Goal: Task Accomplishment & Management: Manage account settings

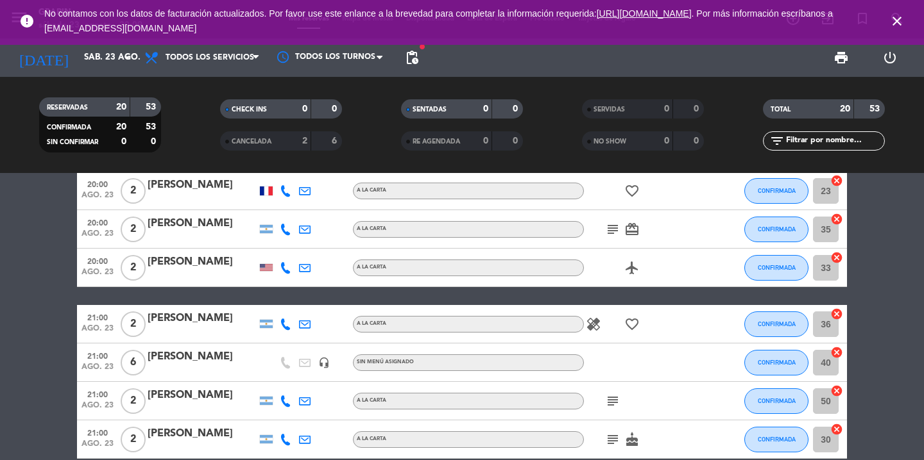
scroll to position [145, 0]
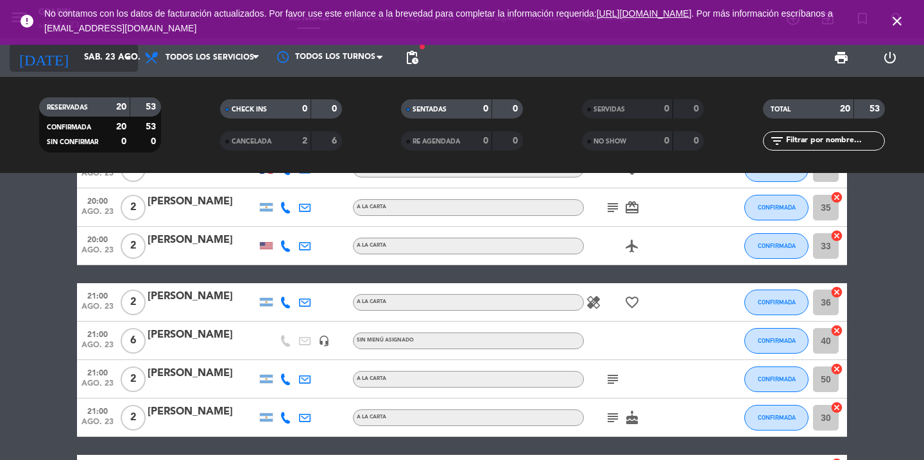
click at [130, 66] on input "sáb. 23 ago." at bounding box center [134, 57] width 113 height 23
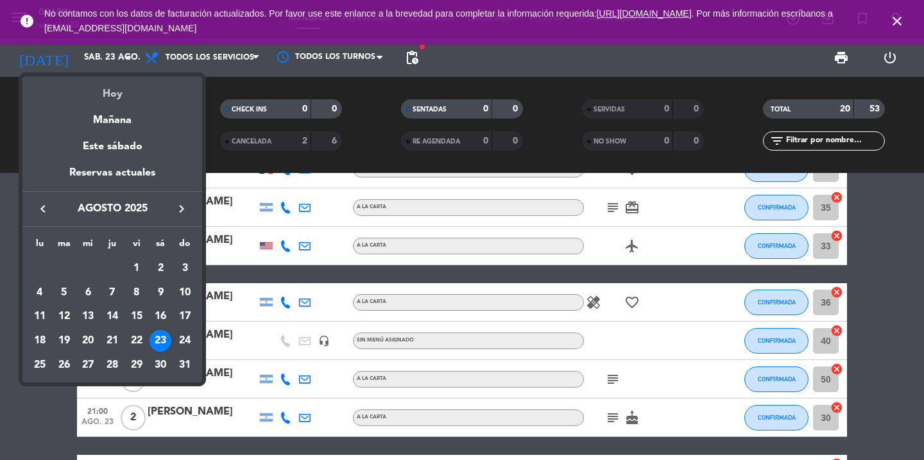
click at [117, 92] on div "Hoy" at bounding box center [112, 89] width 180 height 26
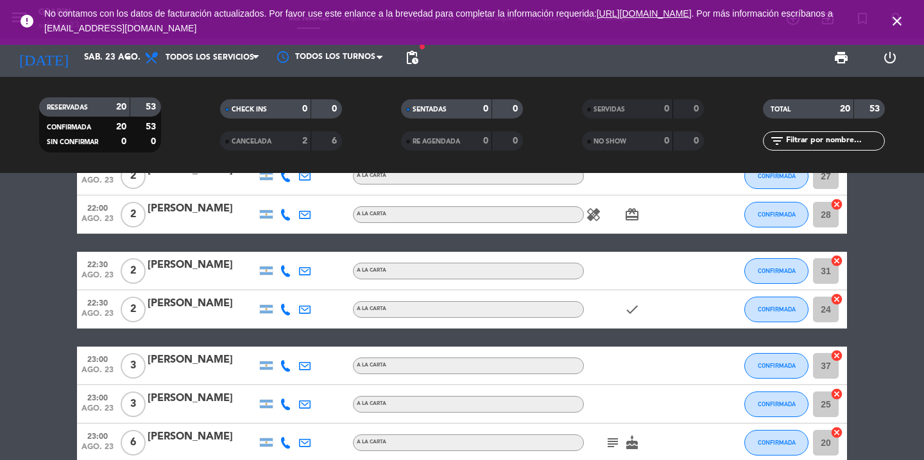
scroll to position [625, 0]
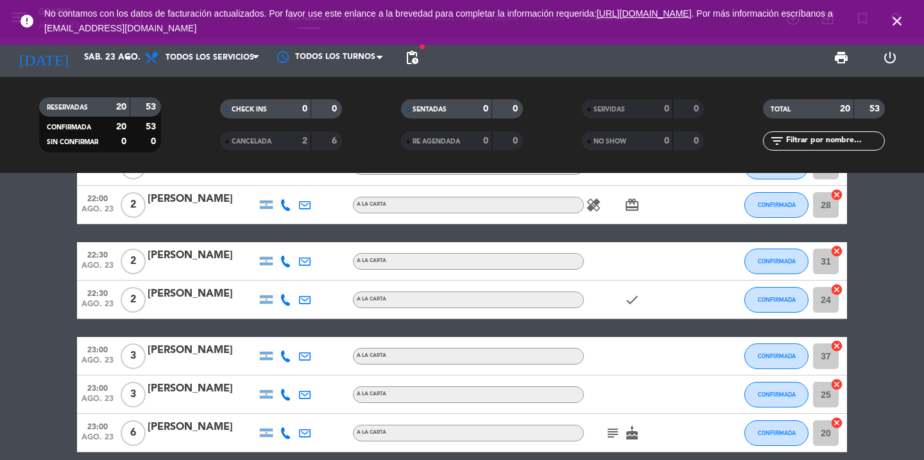
click at [894, 20] on icon "close" at bounding box center [896, 20] width 15 height 15
click at [111, 60] on input "sáb. 23 ago." at bounding box center [134, 57] width 113 height 23
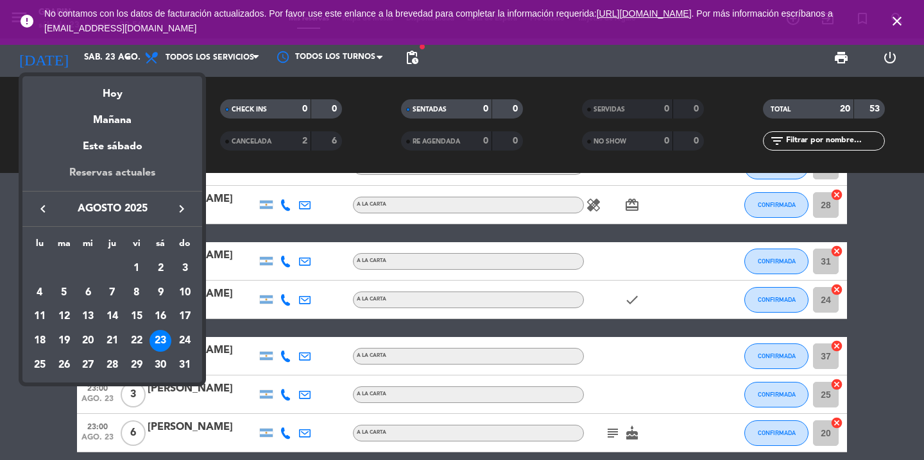
click at [105, 173] on div "Reservas actuales" at bounding box center [112, 178] width 180 height 26
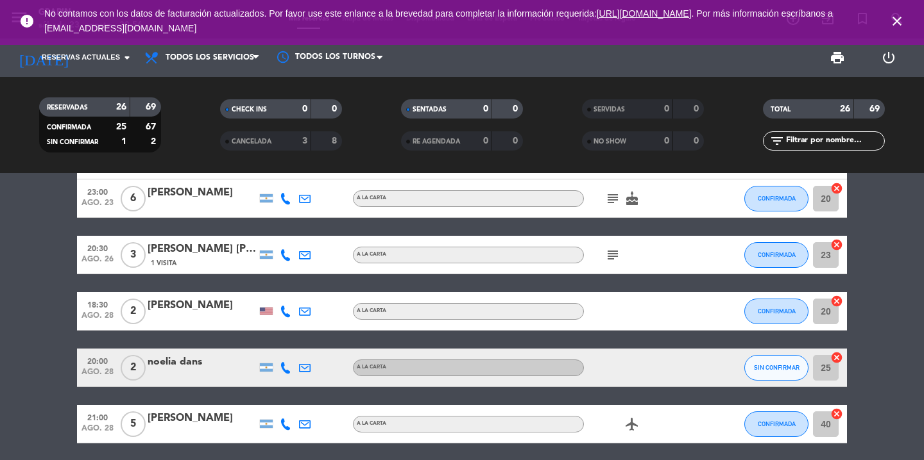
scroll to position [1020, 0]
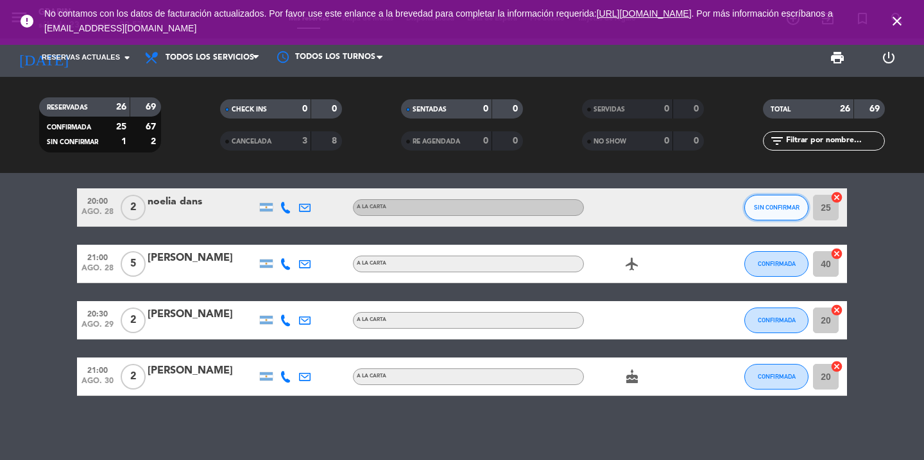
click at [777, 203] on button "SIN CONFIRMAR" at bounding box center [776, 208] width 64 height 26
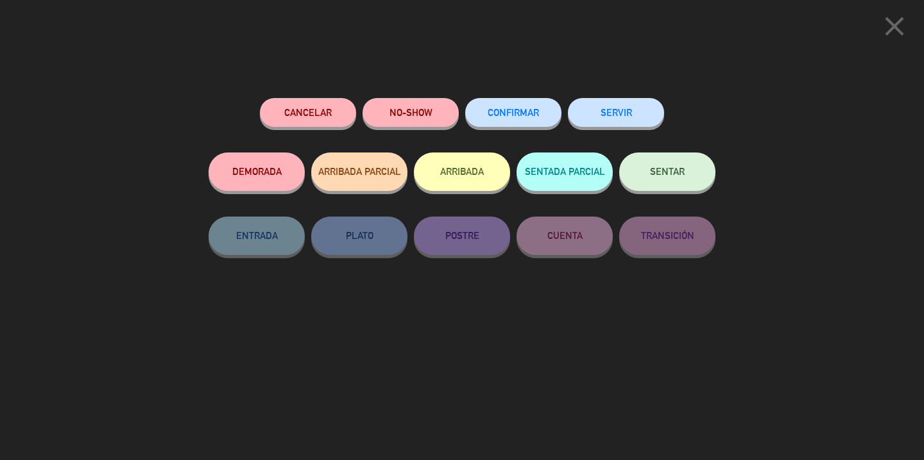
click at [508, 109] on span "CONFIRMAR" at bounding box center [512, 112] width 51 height 11
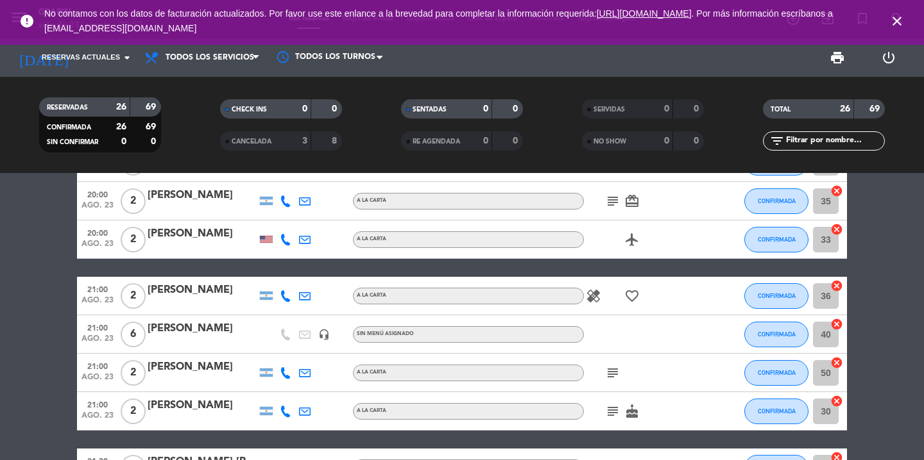
scroll to position [0, 0]
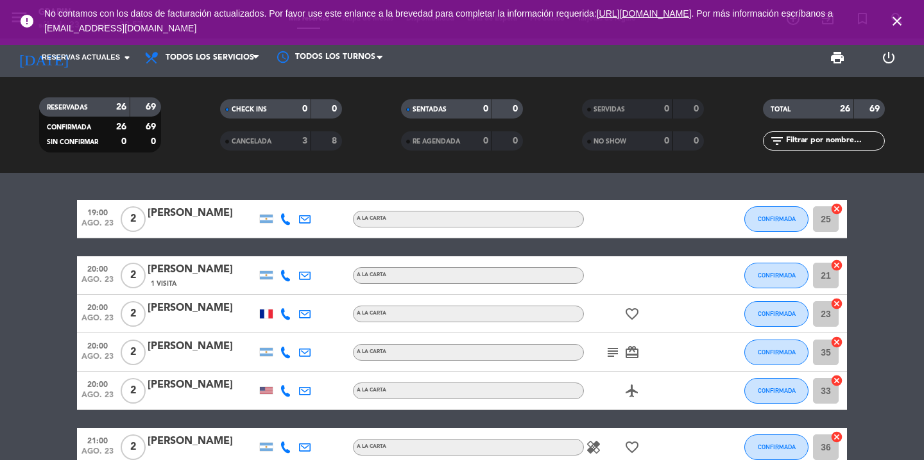
click at [118, 74] on div "[DATE] Reservas actuales arrow_drop_down" at bounding box center [74, 57] width 128 height 38
click at [115, 64] on input at bounding box center [134, 57] width 113 height 23
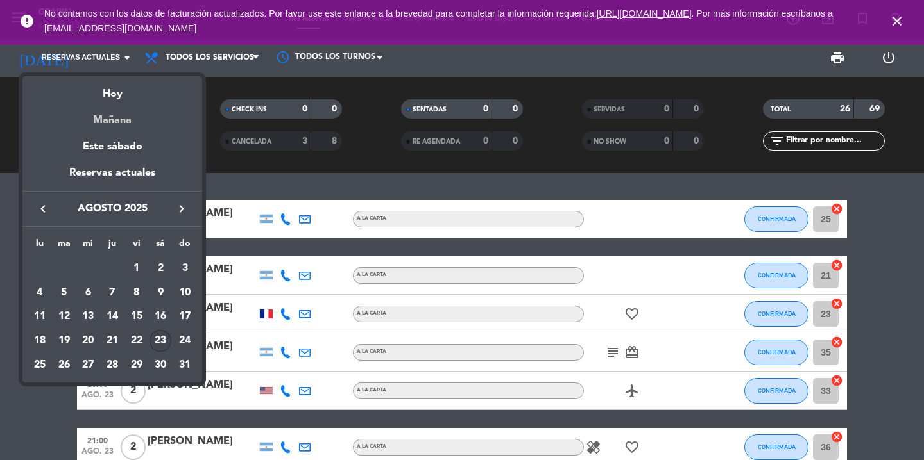
click at [116, 122] on div "Mañana" at bounding box center [112, 116] width 180 height 26
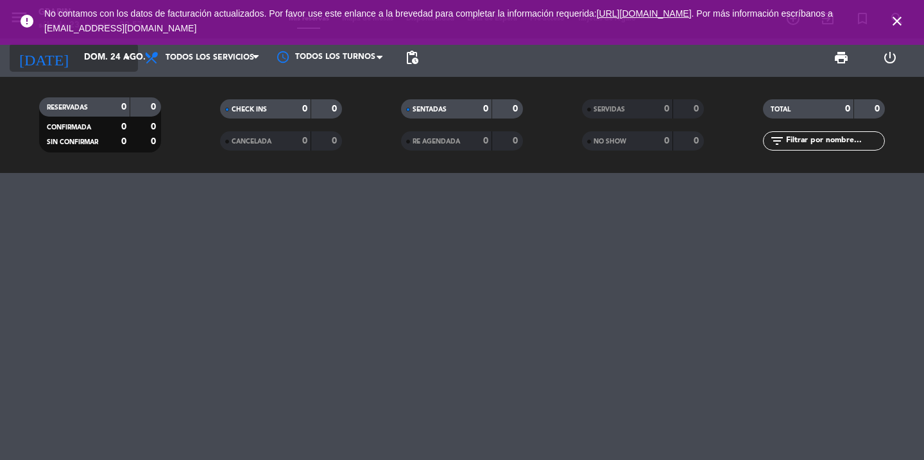
click at [104, 65] on input "dom. 24 ago." at bounding box center [134, 57] width 113 height 23
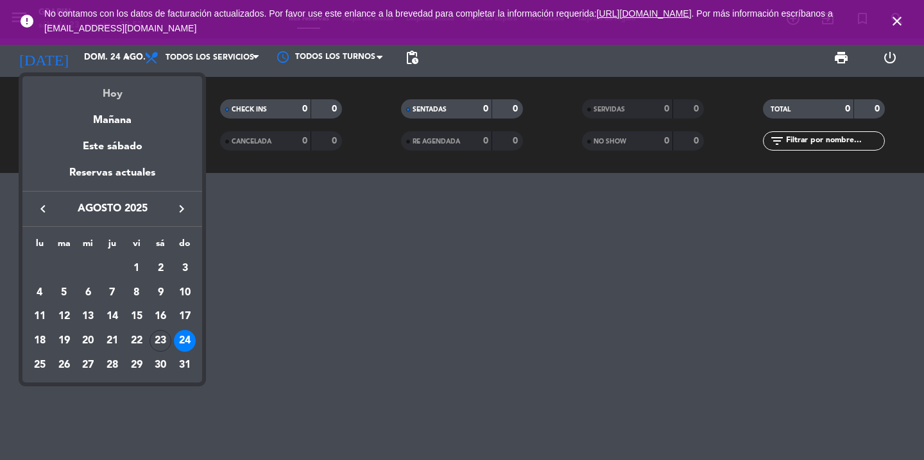
click at [112, 97] on div "Hoy" at bounding box center [112, 89] width 180 height 26
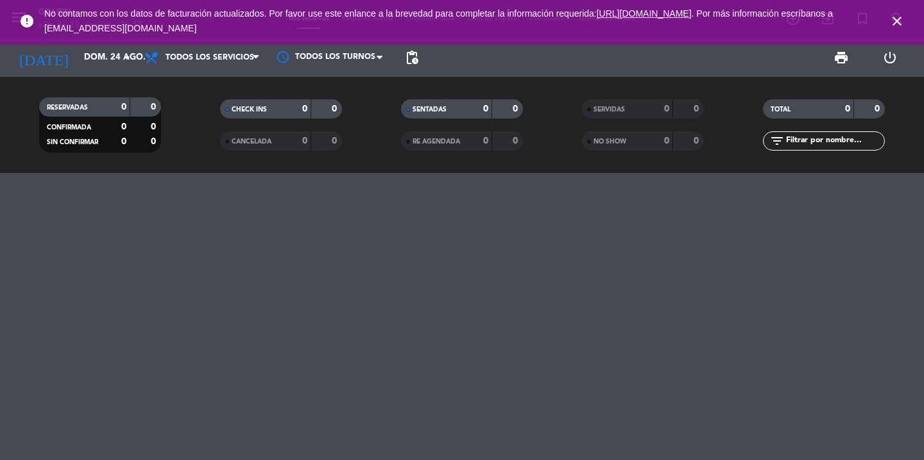
type input "sáb. 23 ago."
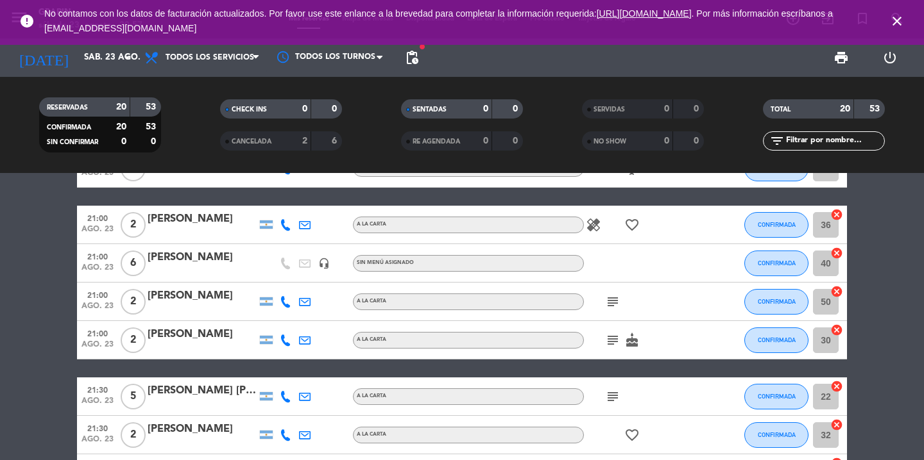
scroll to position [223, 0]
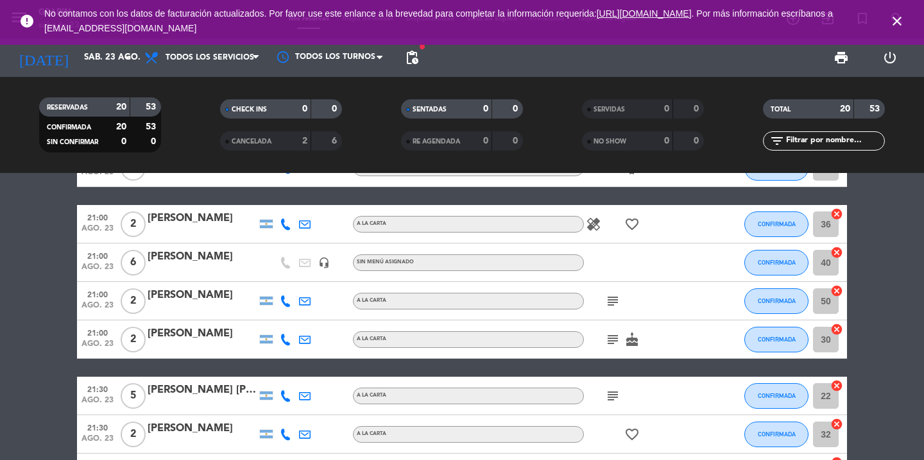
click at [151, 260] on div "[PERSON_NAME]" at bounding box center [202, 257] width 109 height 17
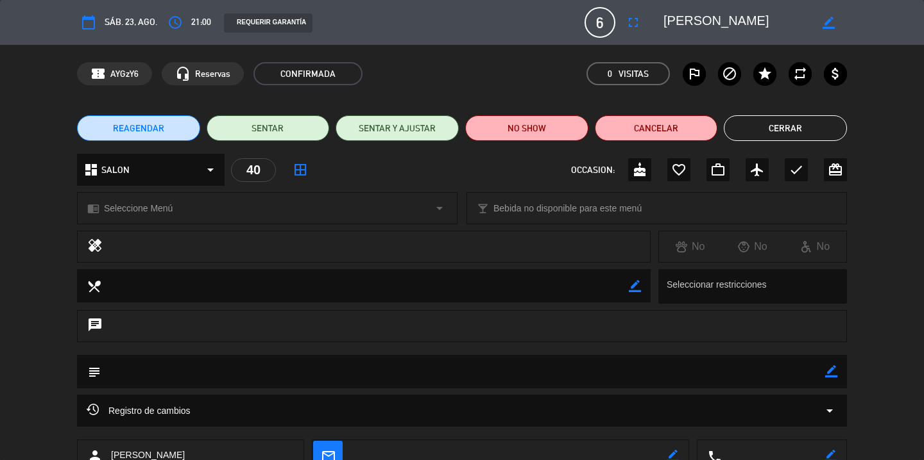
click at [802, 130] on button "Cerrar" at bounding box center [784, 128] width 123 height 26
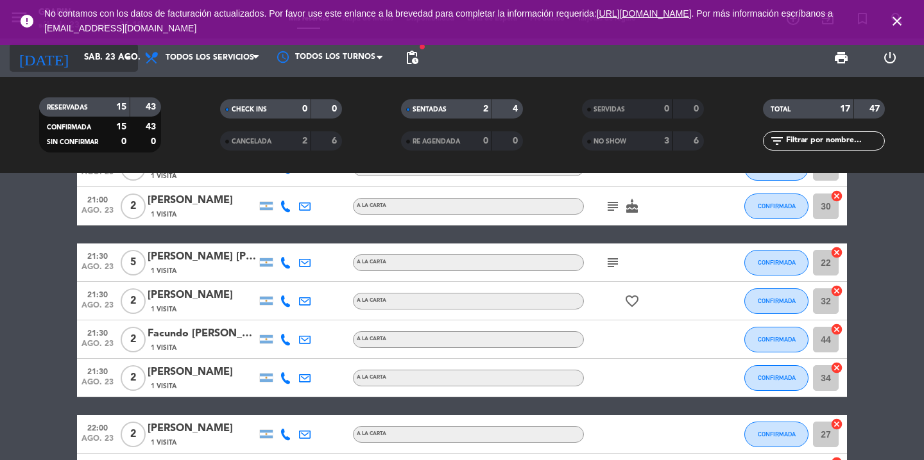
click at [129, 56] on icon "arrow_drop_down" at bounding box center [126, 57] width 15 height 15
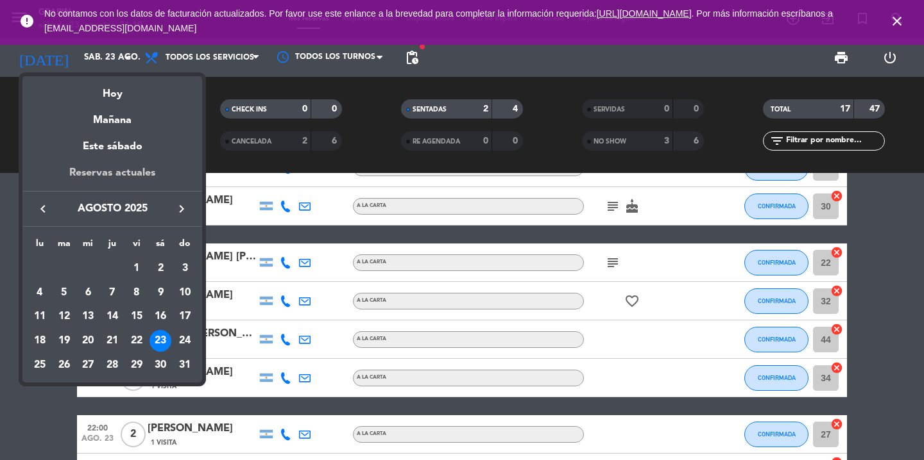
click at [139, 173] on div "Reservas actuales" at bounding box center [112, 178] width 180 height 26
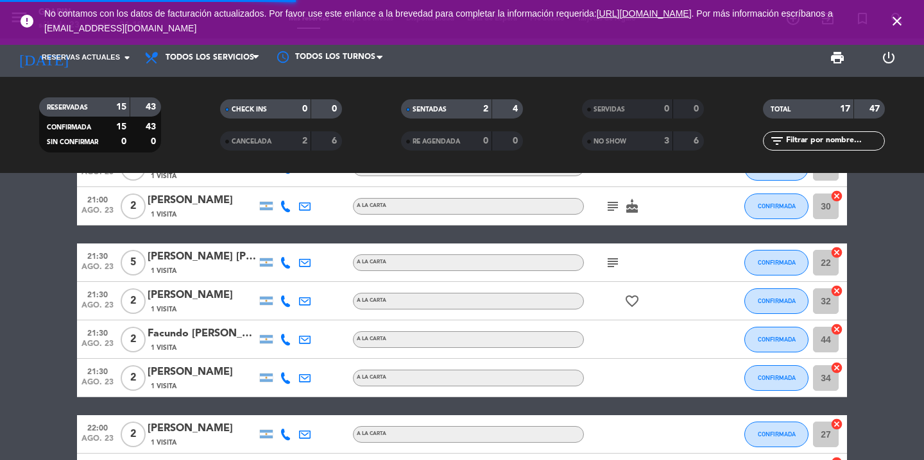
scroll to position [124, 0]
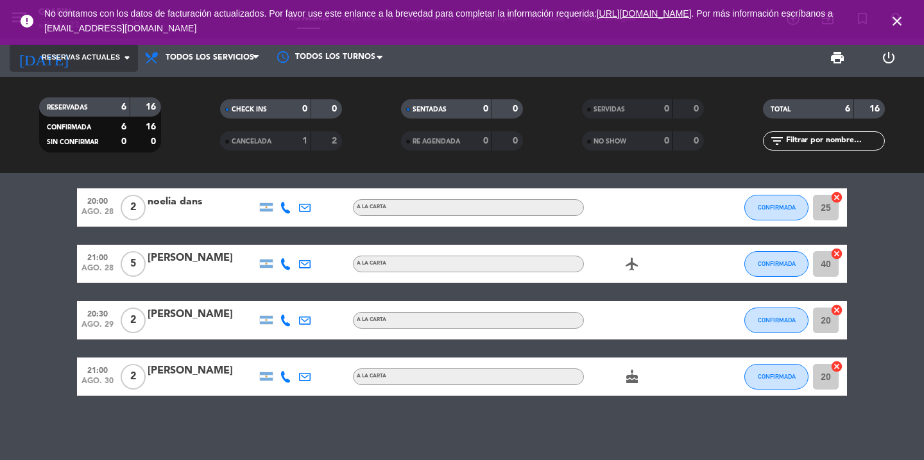
click at [114, 69] on input at bounding box center [134, 57] width 113 height 23
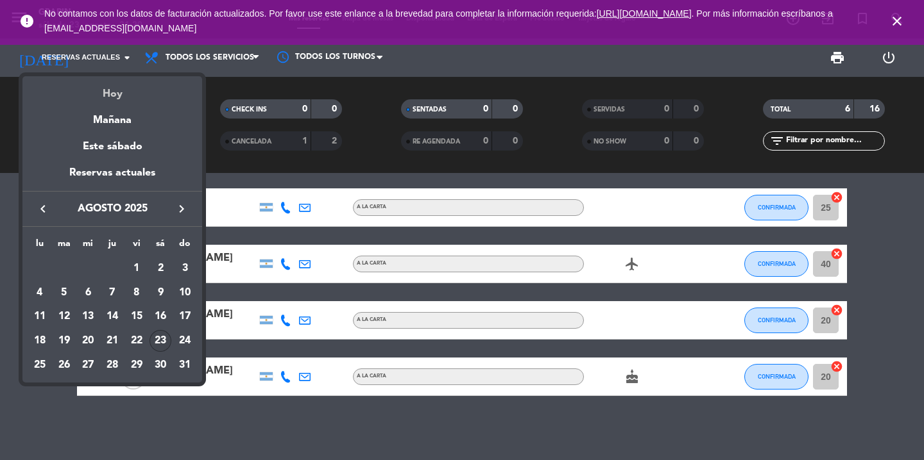
click at [124, 94] on div "Hoy" at bounding box center [112, 89] width 180 height 26
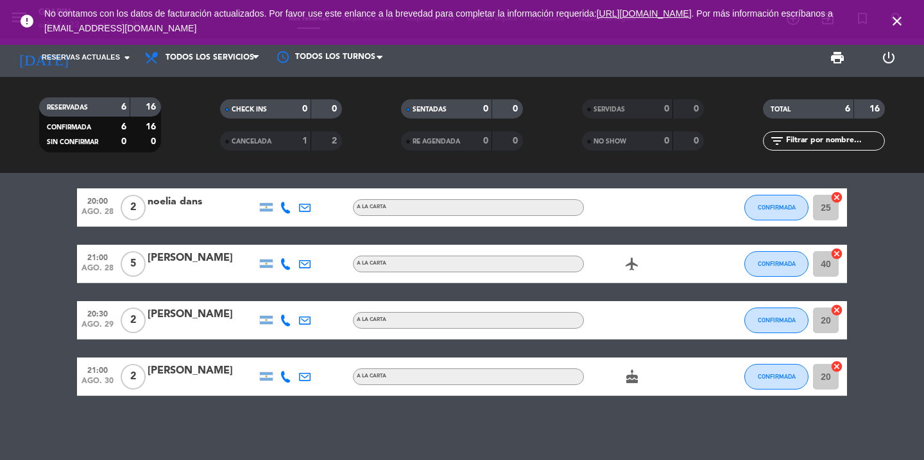
type input "sáb. 23 ago."
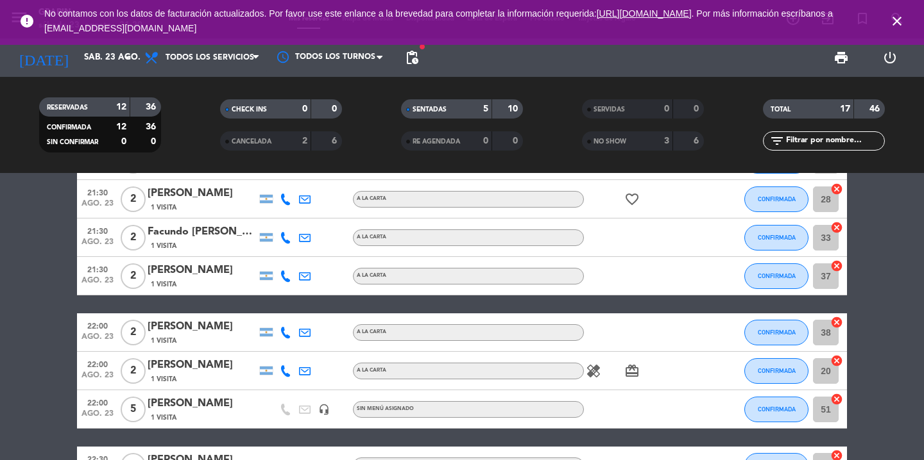
scroll to position [269, 0]
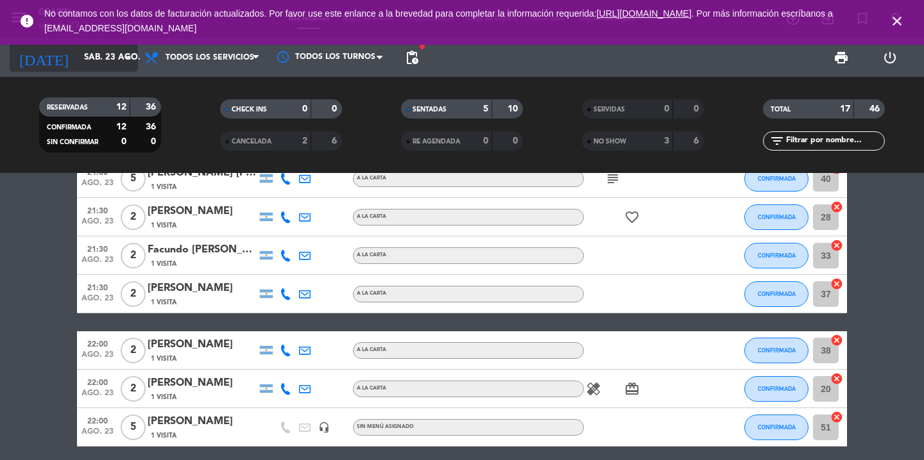
click at [127, 69] on input "sáb. 23 ago." at bounding box center [134, 57] width 113 height 23
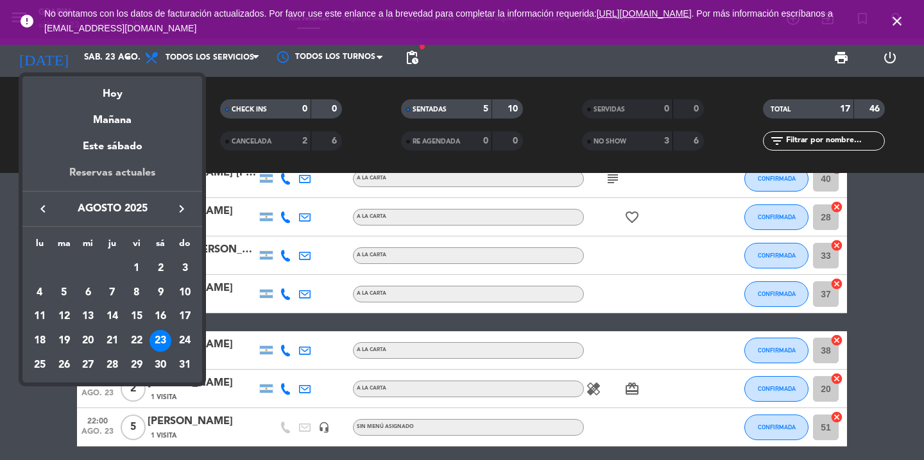
click at [105, 176] on div "Reservas actuales" at bounding box center [112, 178] width 180 height 26
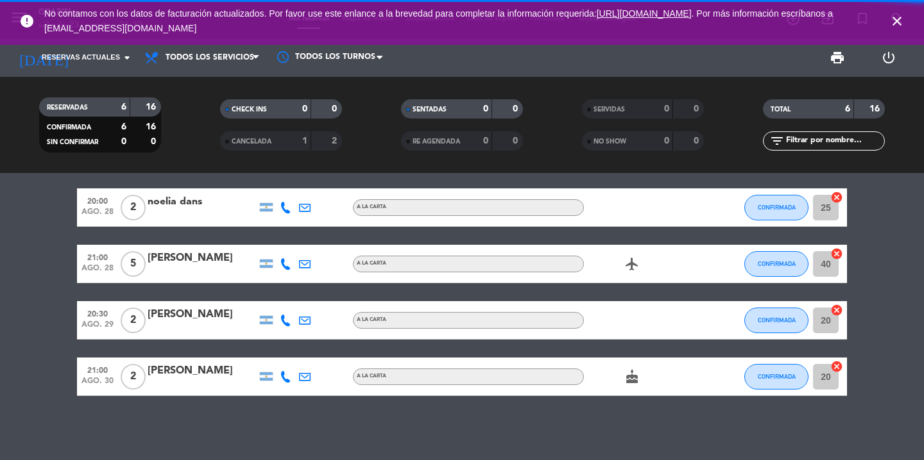
scroll to position [124, 0]
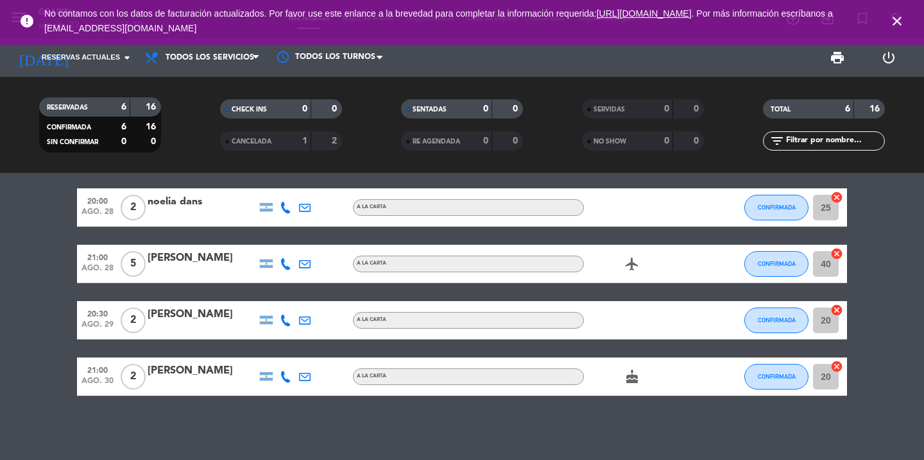
click at [899, 17] on icon "close" at bounding box center [896, 20] width 15 height 15
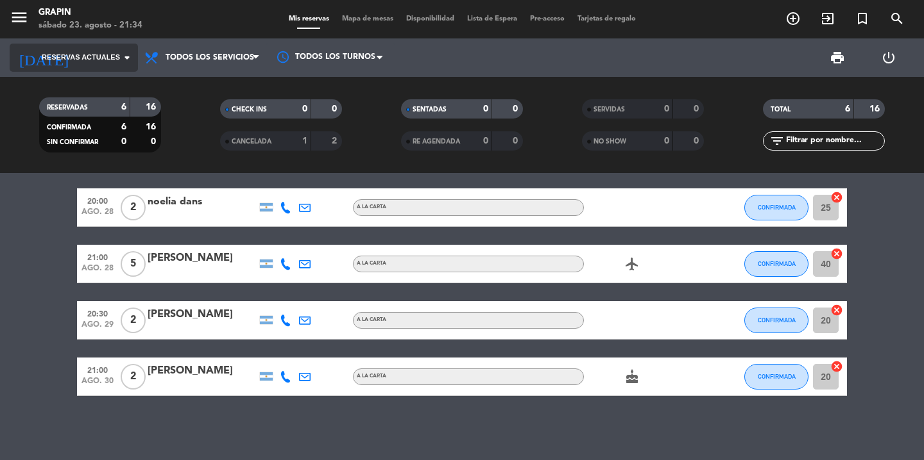
click at [134, 54] on icon "arrow_drop_down" at bounding box center [126, 57] width 15 height 15
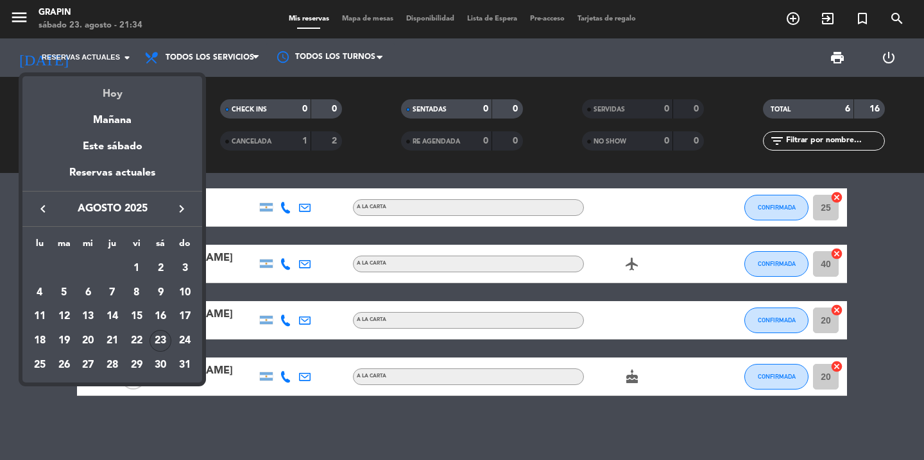
click at [105, 96] on div "Hoy" at bounding box center [112, 89] width 180 height 26
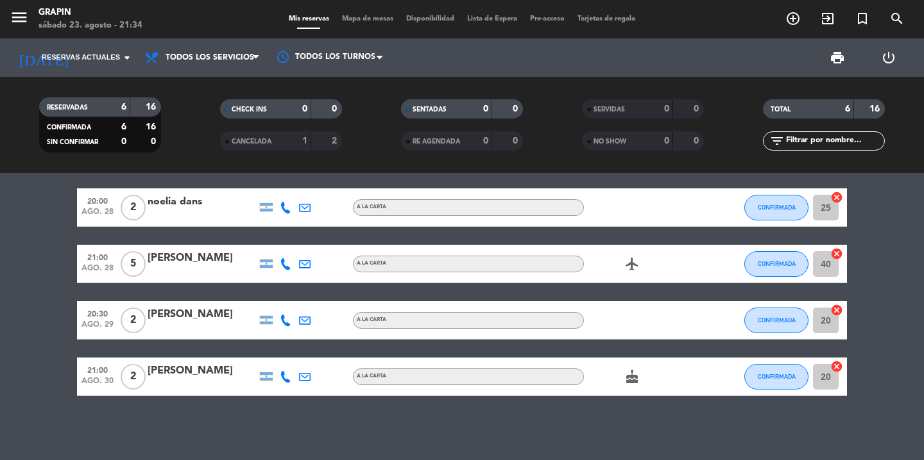
type input "sáb. 23 ago."
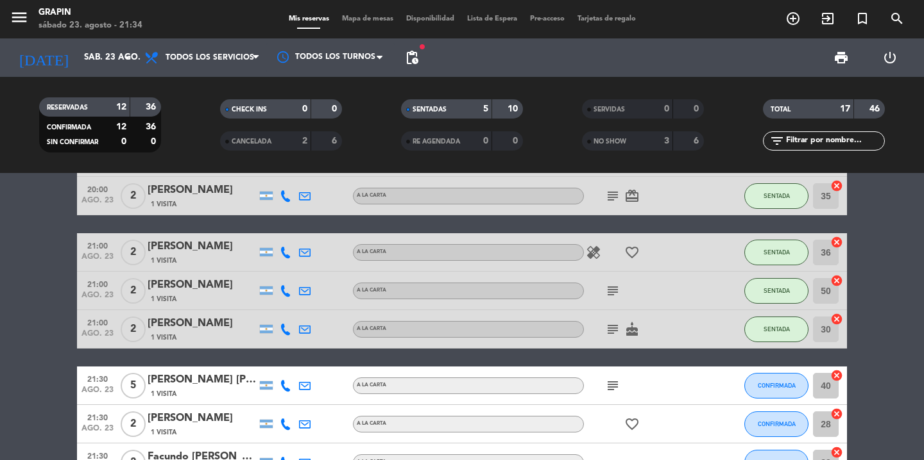
scroll to position [170, 0]
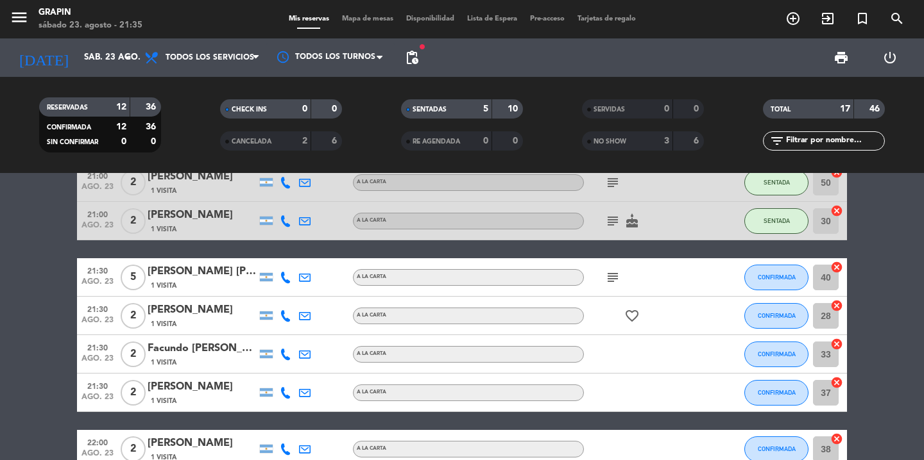
click at [614, 278] on icon "subject" at bounding box center [612, 277] width 15 height 15
click at [657, 257] on div "20:00 ago. 23 2 [PERSON_NAME] 2 Visitas A LA CARTA SENTADA 21 cancel 20:00 ago.…" at bounding box center [462, 402] width 770 height 744
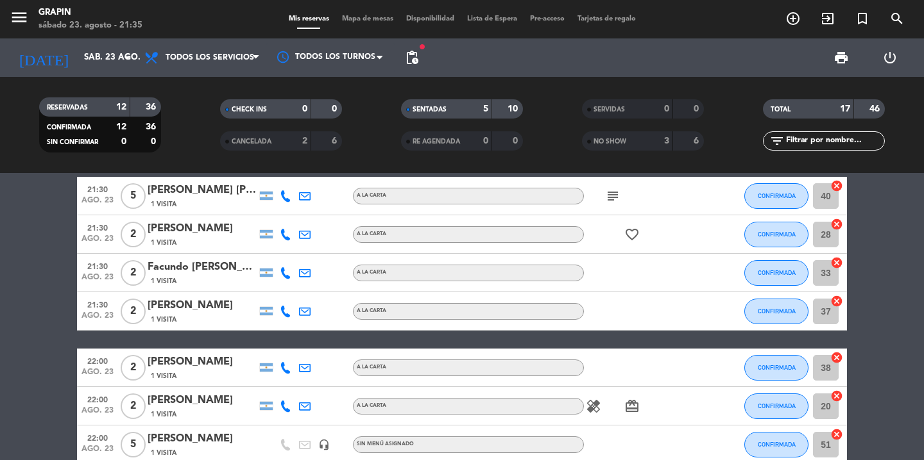
scroll to position [253, 0]
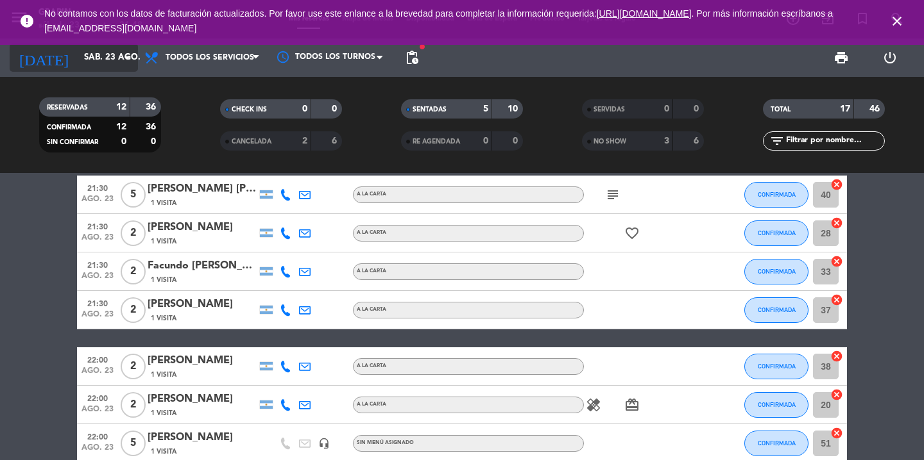
click at [110, 47] on input "sáb. 23 ago." at bounding box center [134, 57] width 113 height 23
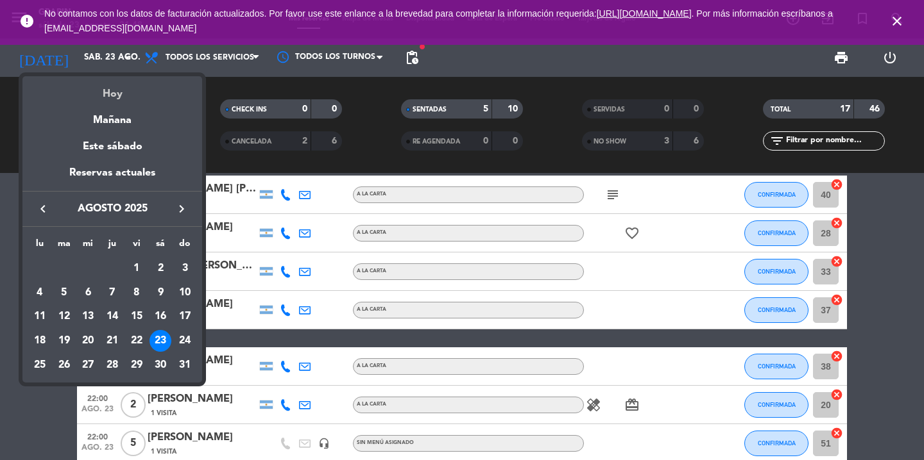
click at [120, 99] on div "Hoy" at bounding box center [112, 89] width 180 height 26
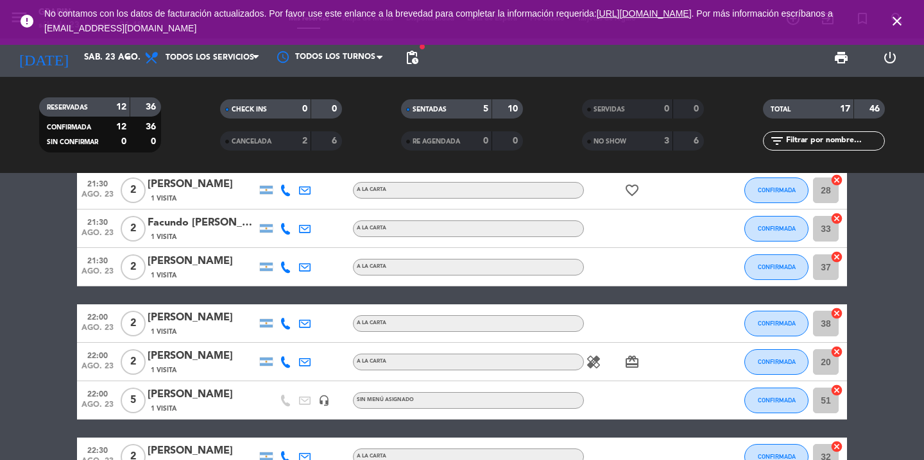
scroll to position [316, 0]
